Goal: Browse casually

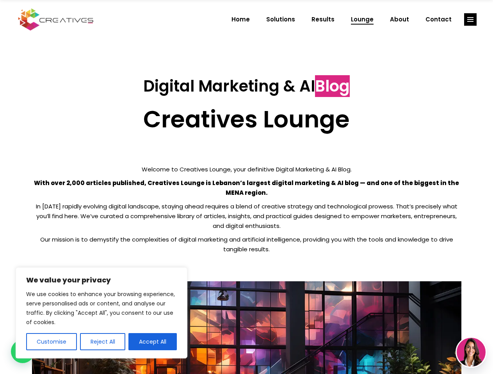
click at [246, 187] on p "With over 2,000 articles published, Creatives Lounge is Lebanon’s largest digit…" at bounding box center [246, 188] width 429 height 20
click at [51, 342] on button "Customise" at bounding box center [51, 342] width 51 height 17
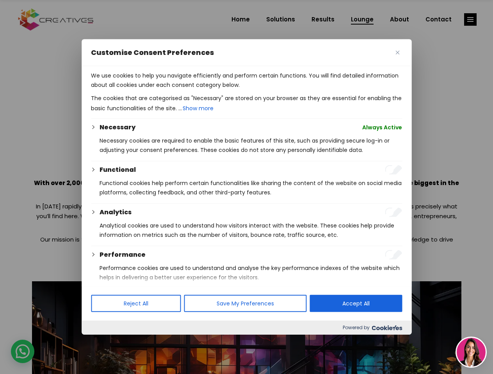
click at [102, 342] on div at bounding box center [246, 187] width 493 height 374
click at [153, 90] on p "We use cookies to help you navigate efficiently and perform certain functions. …" at bounding box center [246, 80] width 311 height 19
click at [470, 20] on div at bounding box center [246, 187] width 493 height 374
click at [471, 353] on img at bounding box center [470, 352] width 29 height 29
